Goal: Browse casually

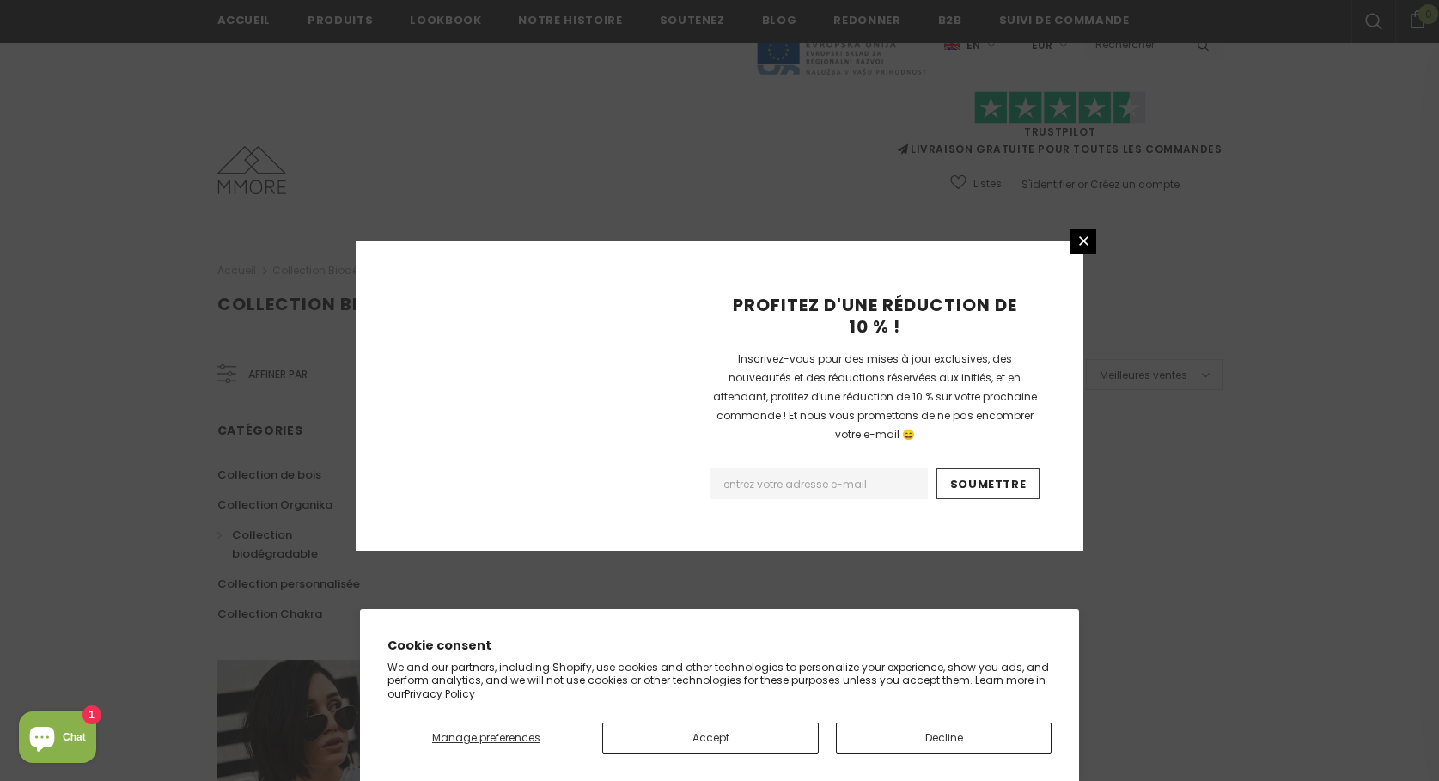
scroll to position [1021, 0]
